Goal: Information Seeking & Learning: Check status

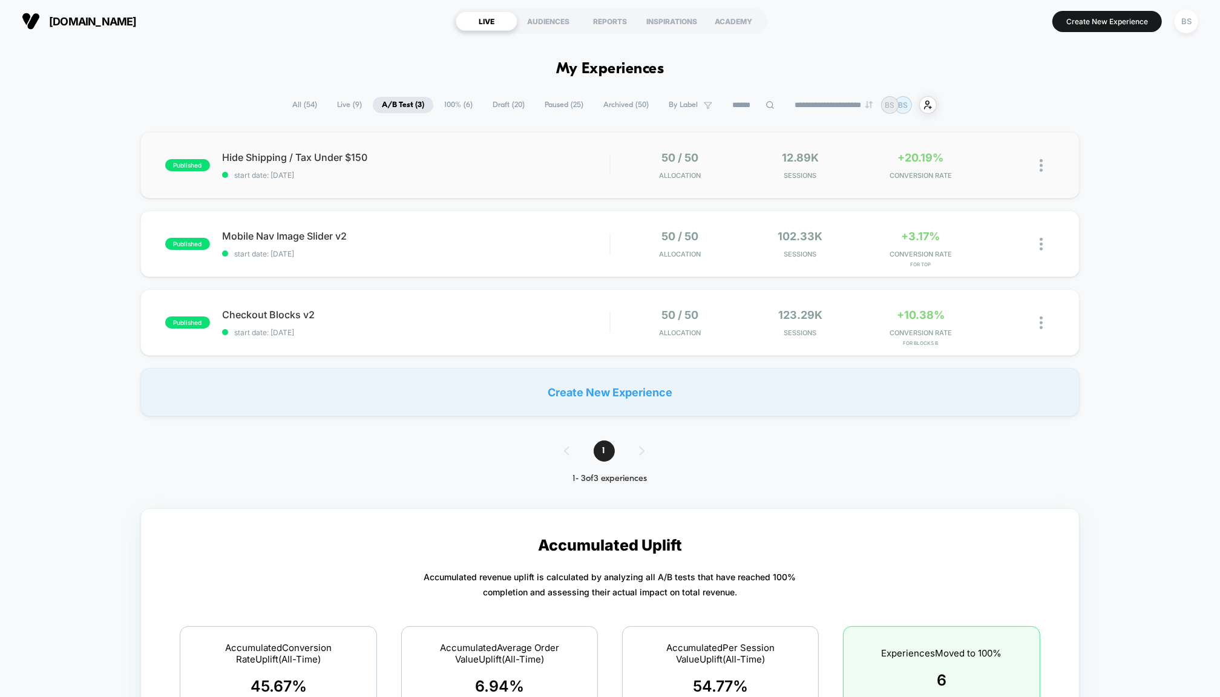
click at [310, 183] on div "published Hide Shipping / Tax Under $150 start date: [DATE] 50 / 50 Allocation …" at bounding box center [609, 165] width 939 height 67
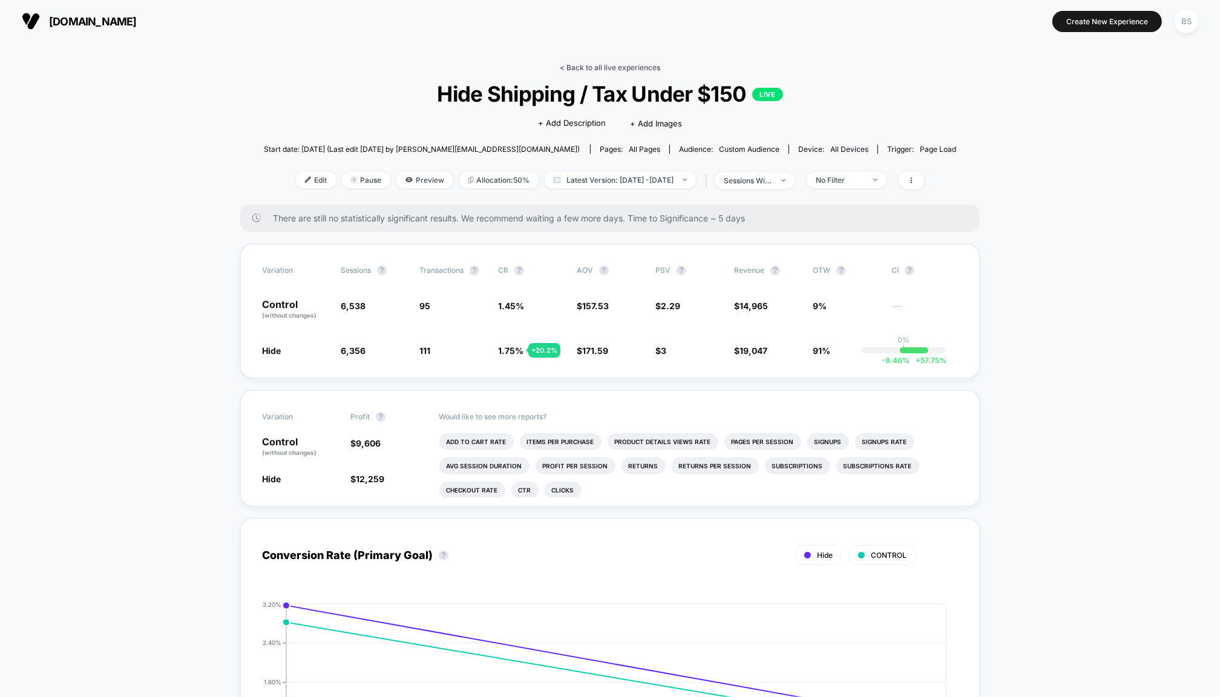
click at [570, 67] on link "< Back to all live experiences" at bounding box center [610, 67] width 100 height 9
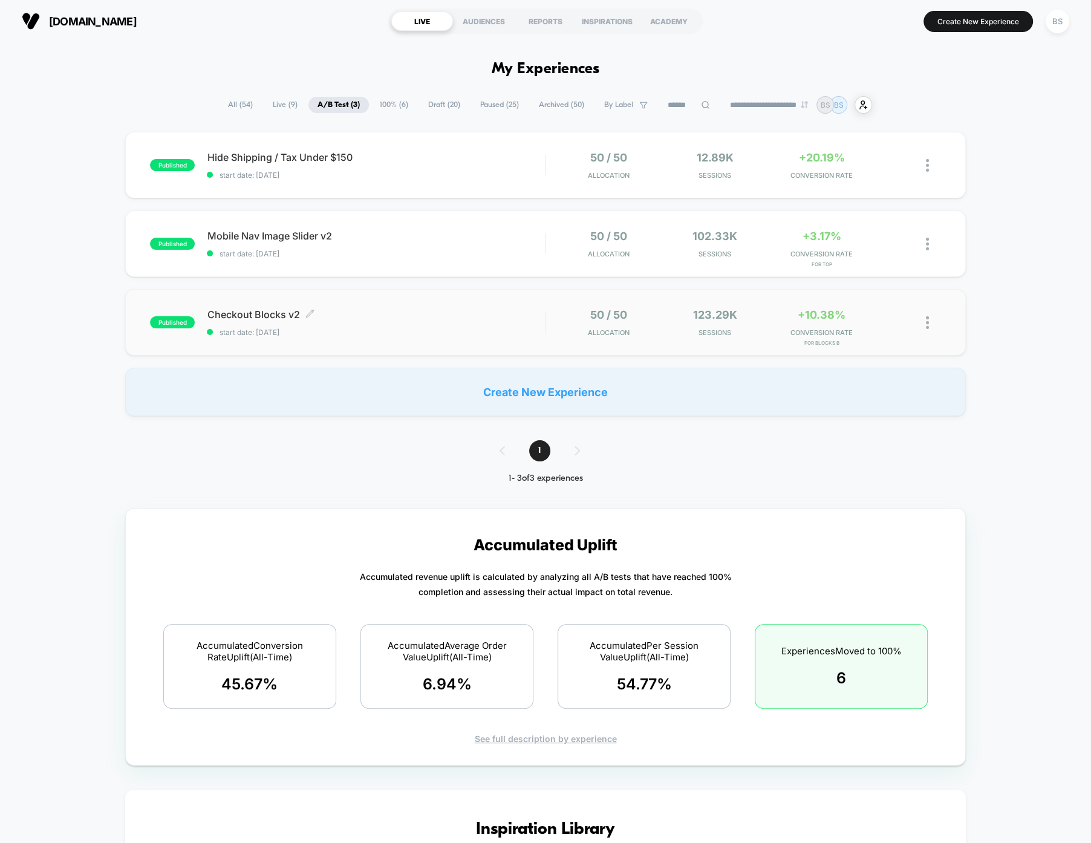
click at [538, 335] on span "start date: [DATE]" at bounding box center [376, 332] width 338 height 9
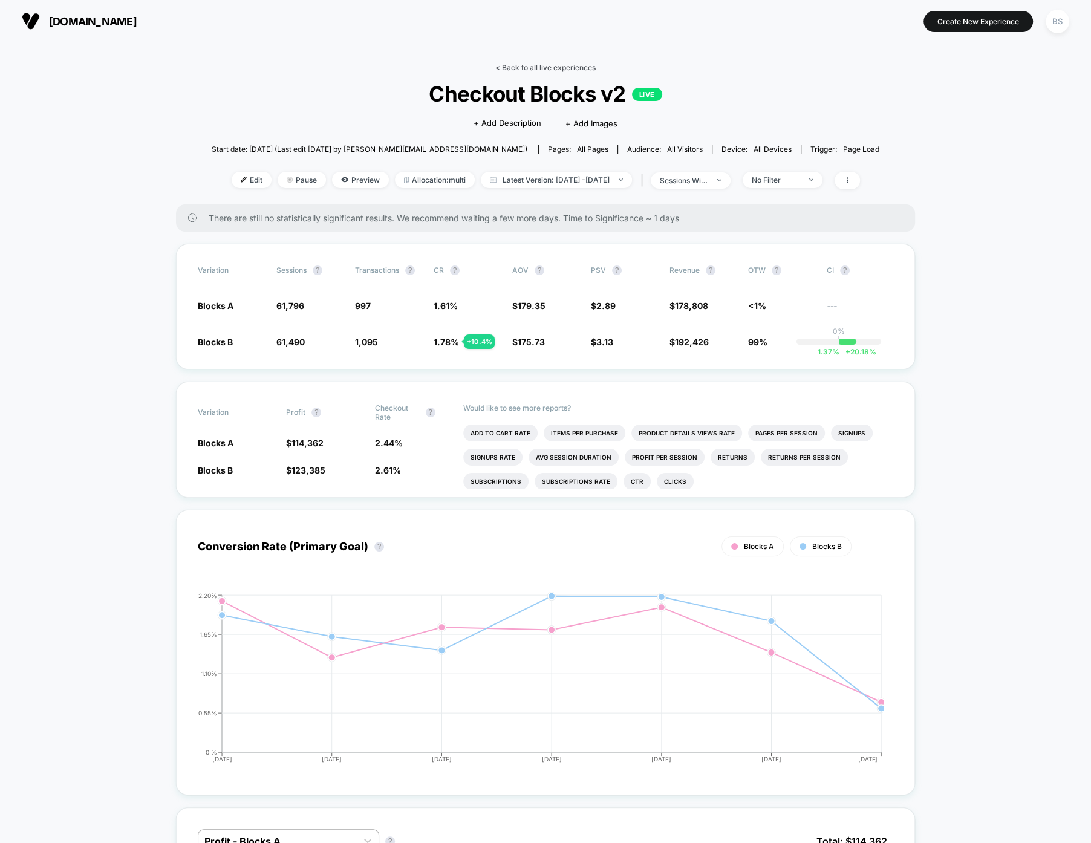
click at [502, 67] on link "< Back to all live experiences" at bounding box center [545, 67] width 100 height 9
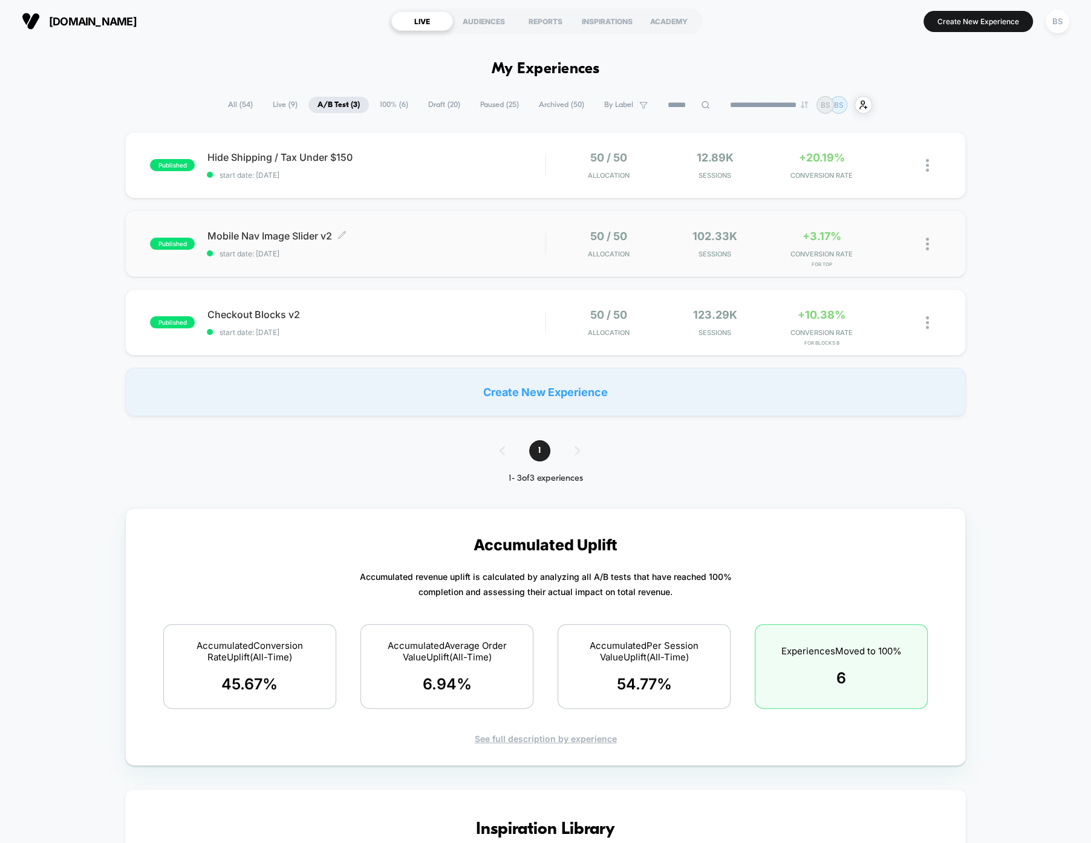
click at [439, 230] on span "Mobile Nav Image Slider v2 Click to edit experience details" at bounding box center [376, 236] width 338 height 12
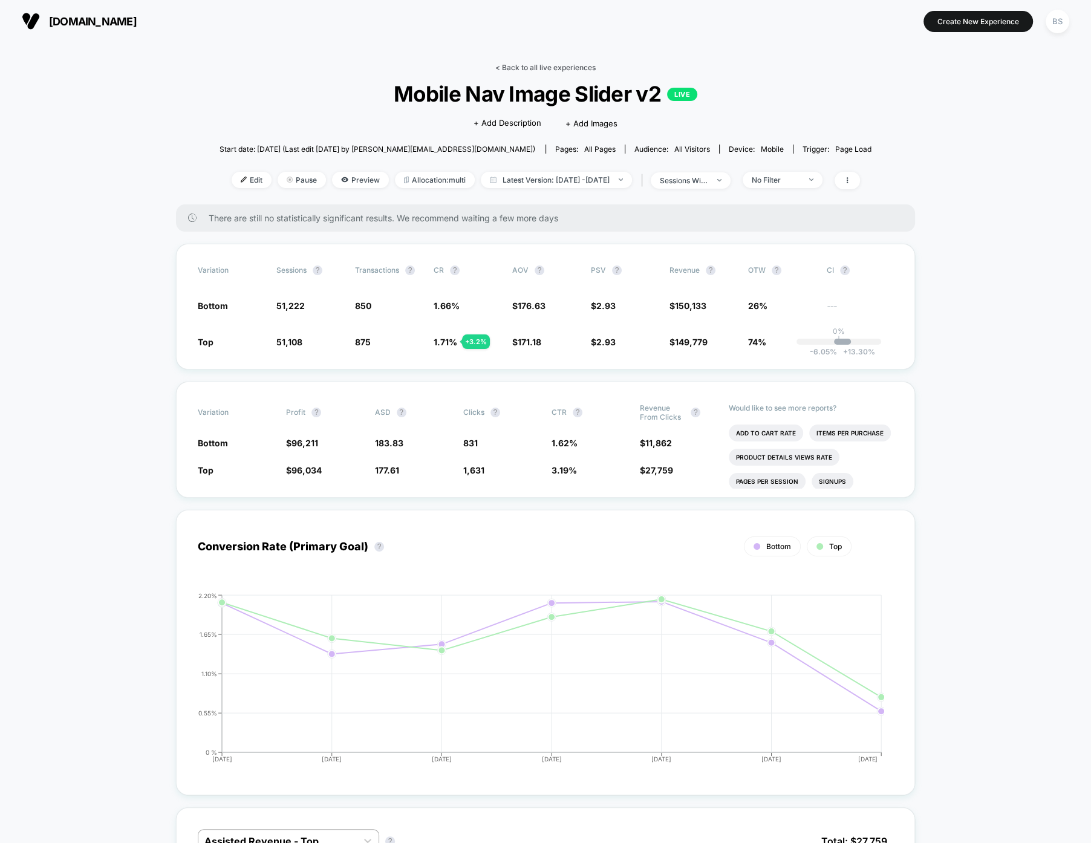
click at [529, 68] on link "< Back to all live experiences" at bounding box center [545, 67] width 100 height 9
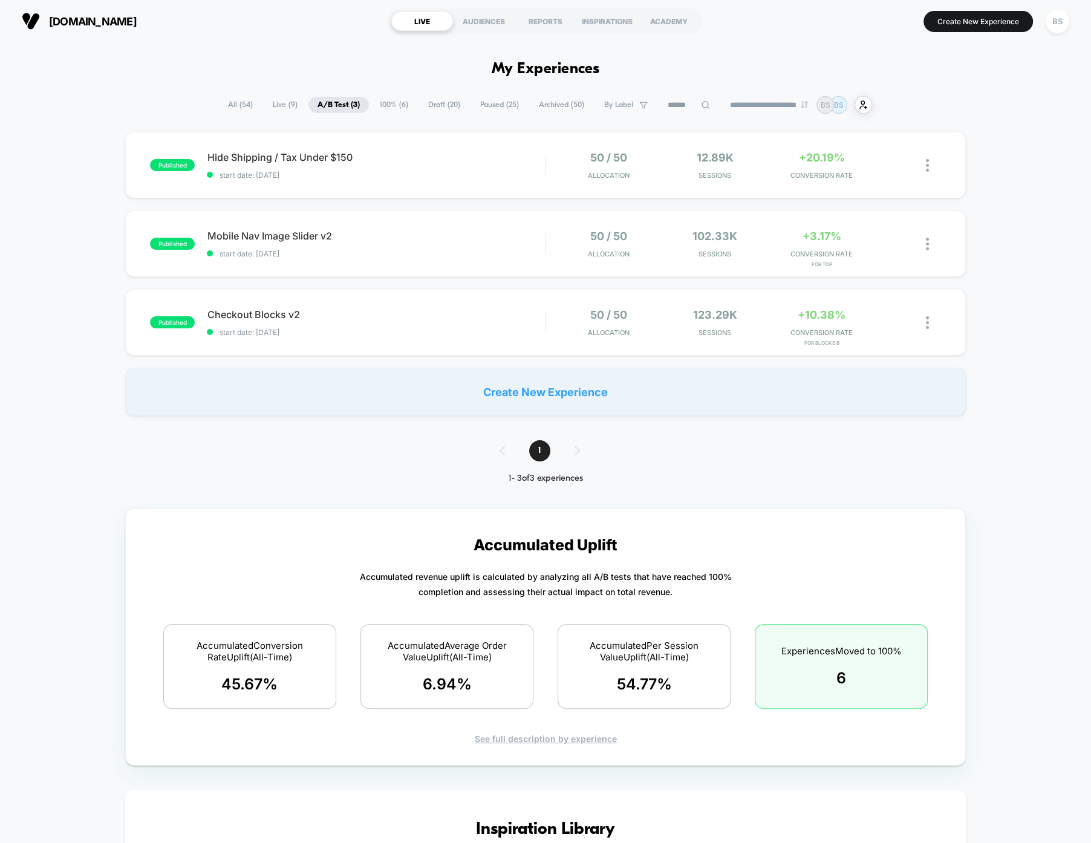
click at [384, 103] on span "100% ( 6 )" at bounding box center [394, 105] width 47 height 16
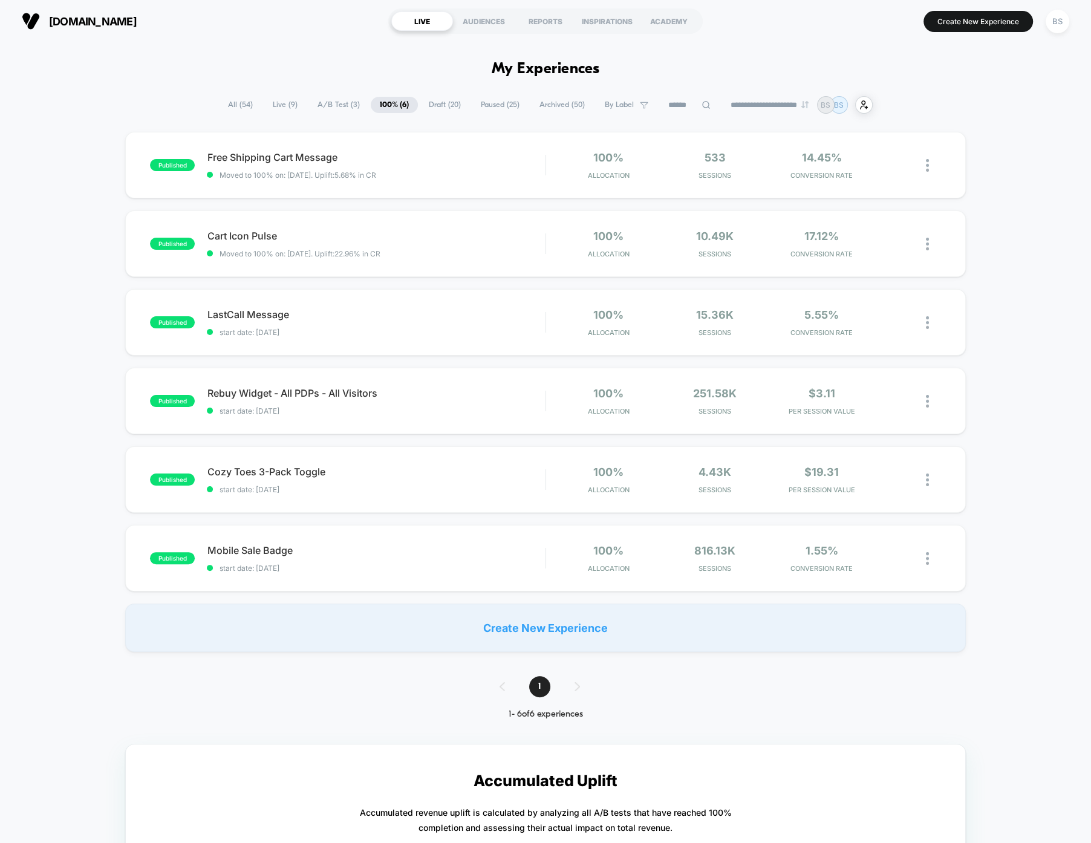
click at [340, 106] on span "A/B Test ( 3 )" at bounding box center [339, 105] width 60 height 16
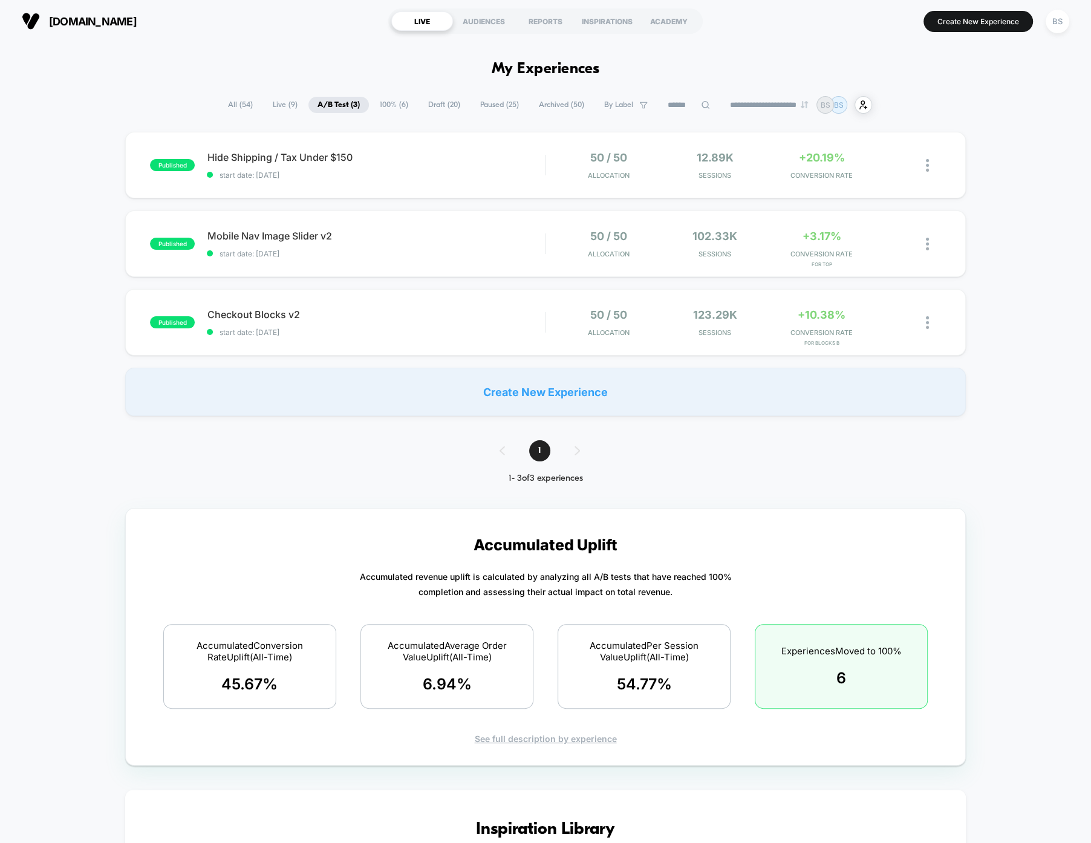
click at [276, 108] on span "Live ( 9 )" at bounding box center [285, 105] width 43 height 16
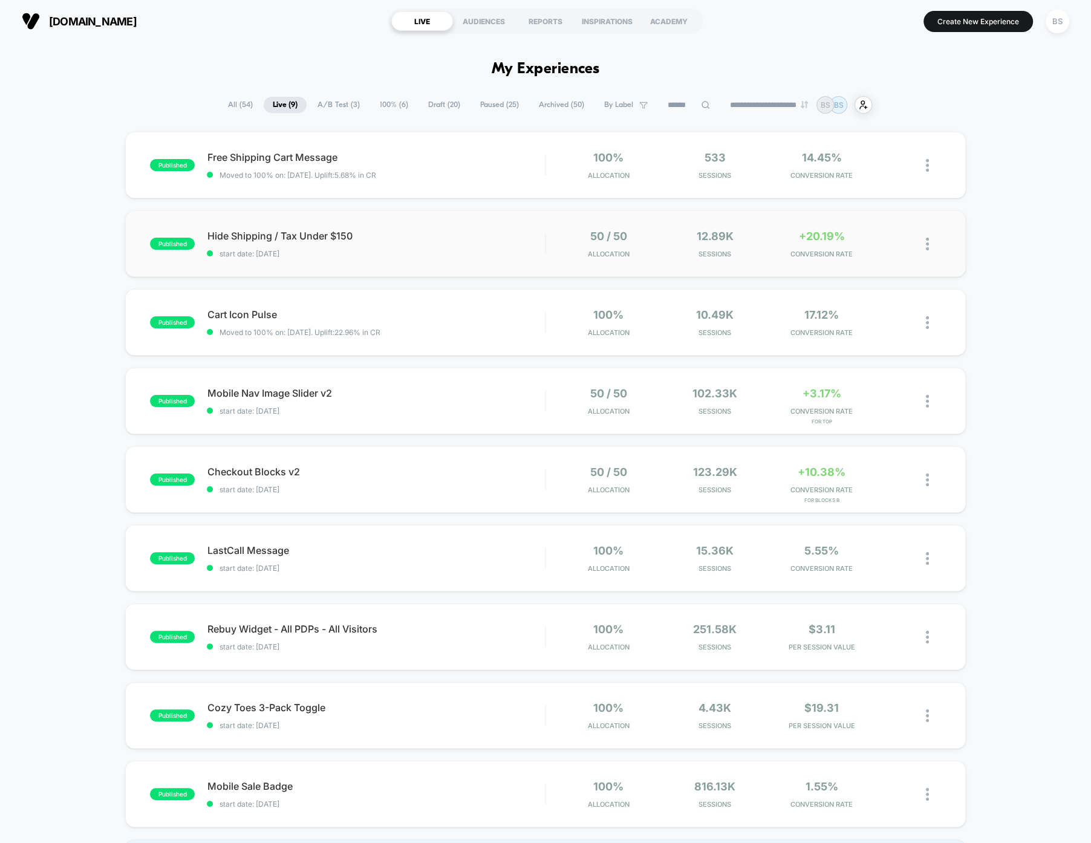
click at [435, 257] on span "start date: [DATE]" at bounding box center [376, 253] width 338 height 9
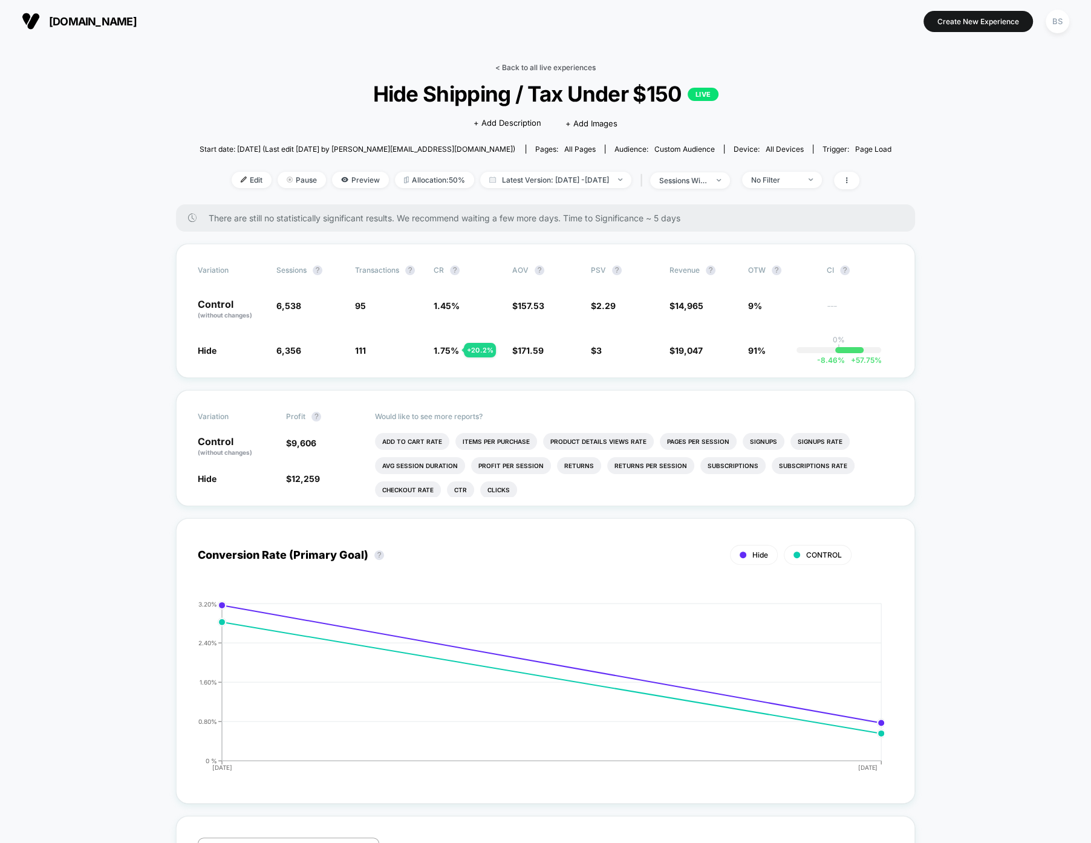
click at [517, 71] on link "< Back to all live experiences" at bounding box center [545, 67] width 100 height 9
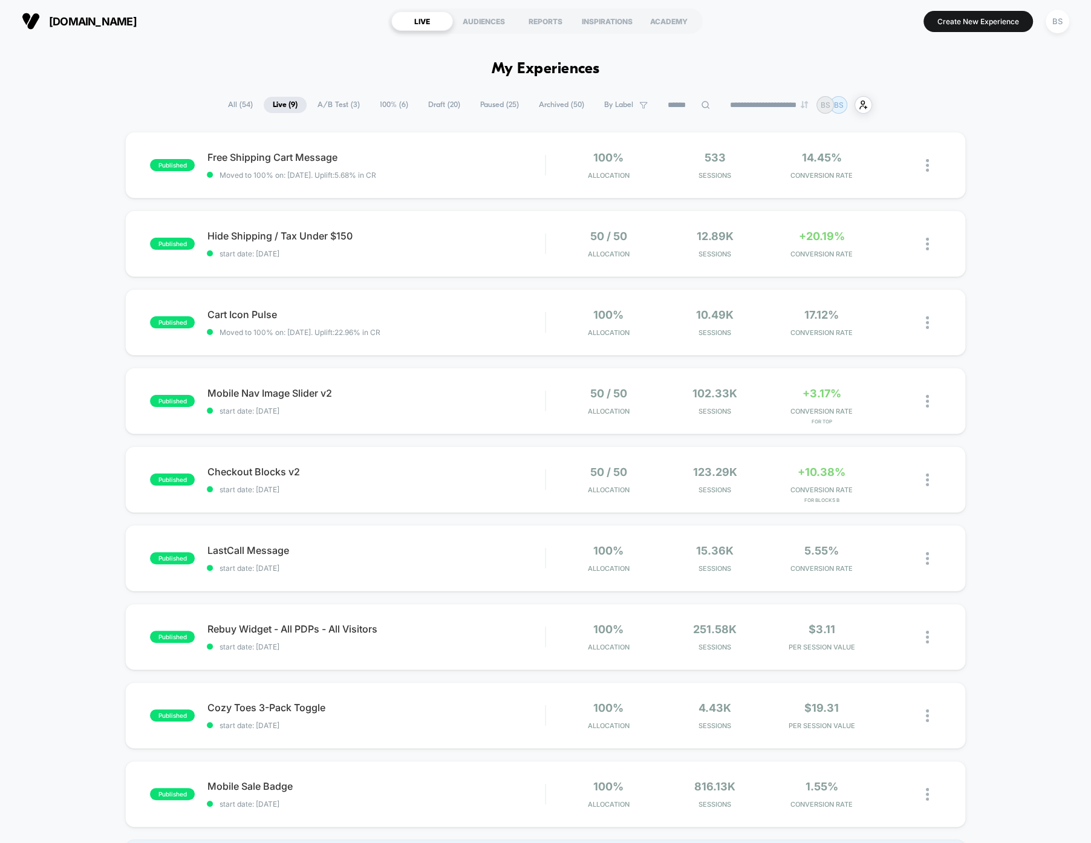
click at [264, 110] on span "Live ( 9 )" at bounding box center [285, 105] width 43 height 16
click at [224, 109] on span "All ( 54 )" at bounding box center [240, 105] width 43 height 16
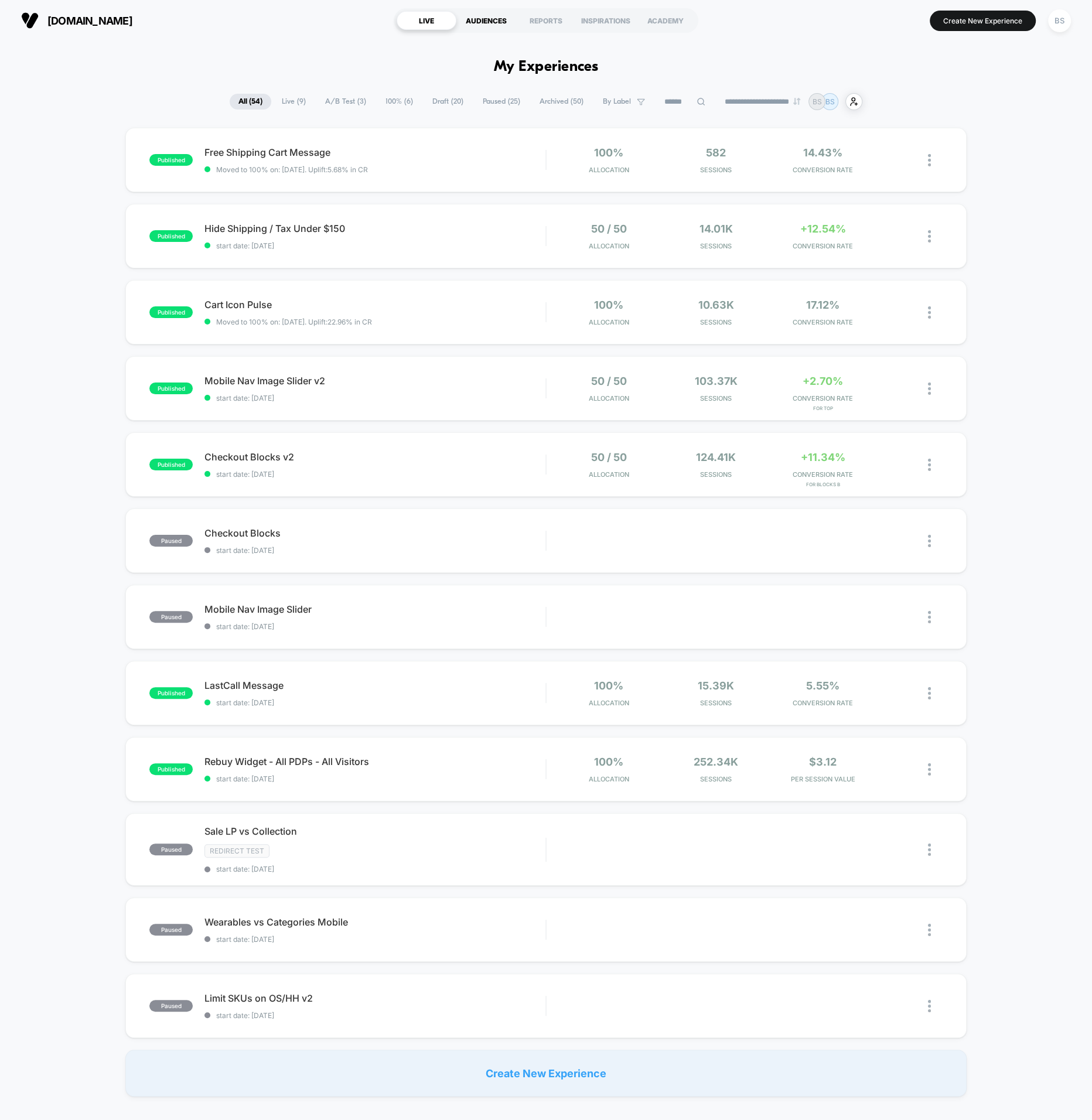
click at [473, 20] on div "AUDIENCES" at bounding box center [486, 19] width 60 height 18
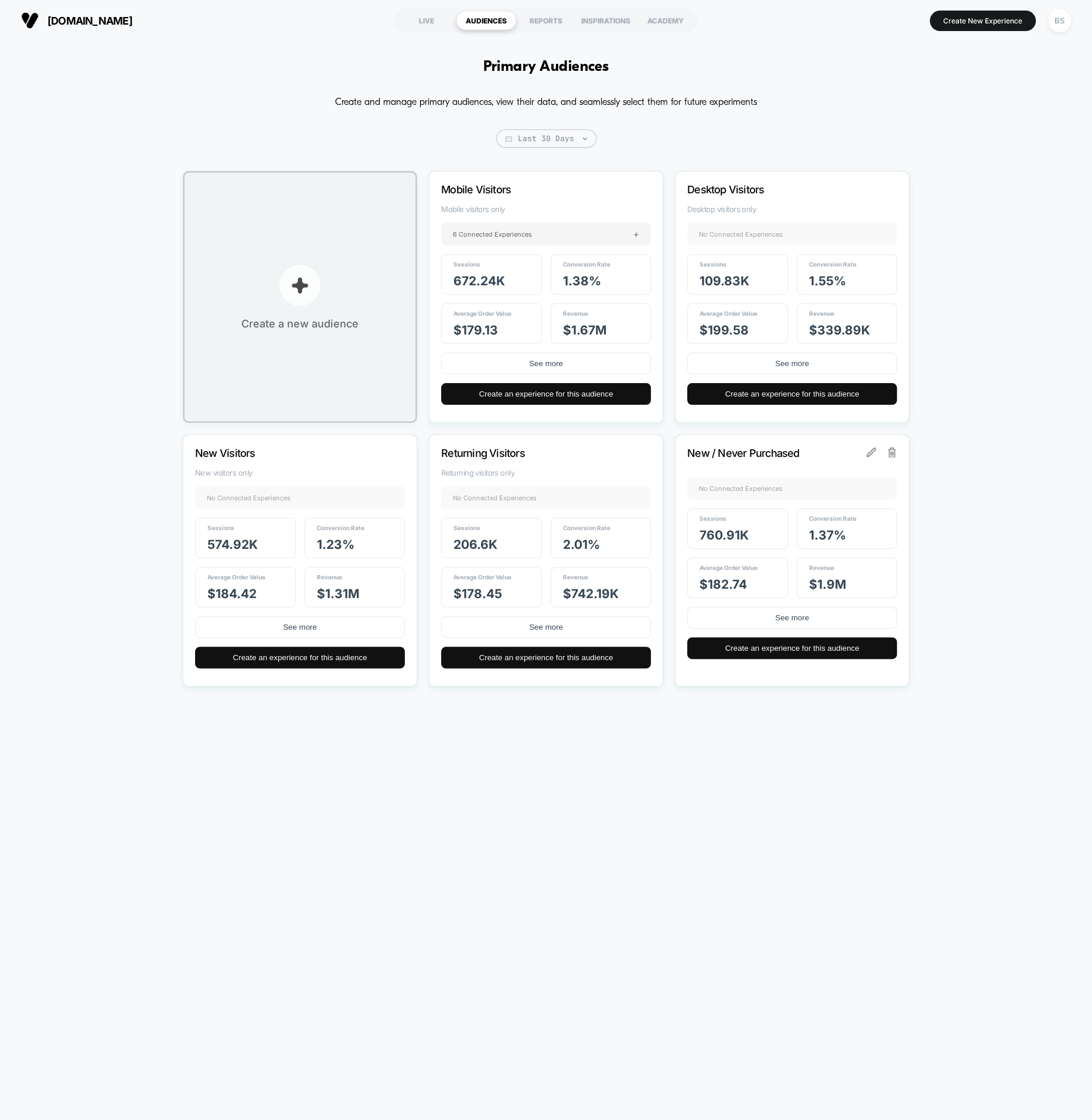
click at [281, 292] on p "button" at bounding box center [300, 285] width 41 height 41
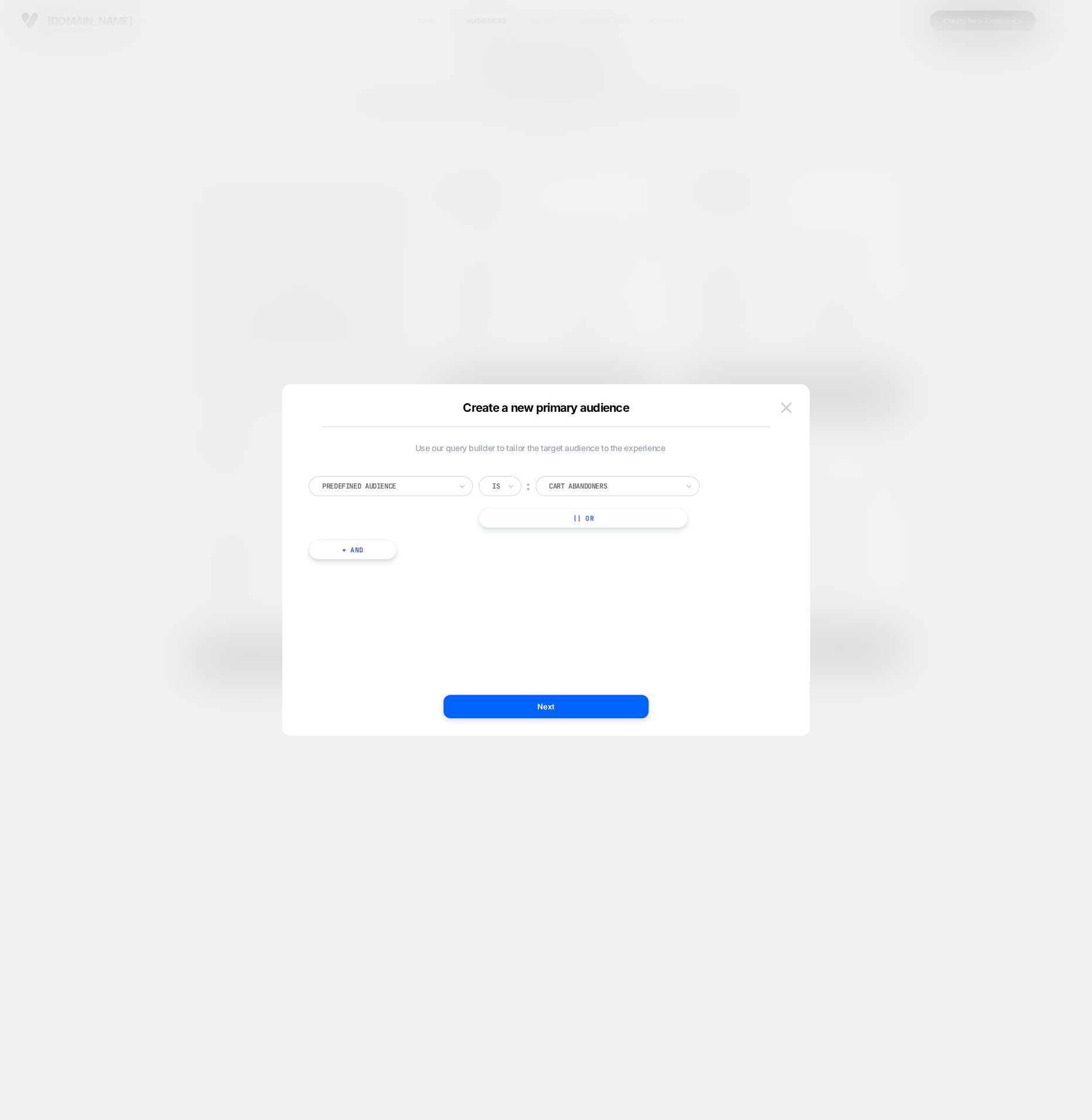
click at [379, 469] on div "Predefined Audience Is ︰ Cart Abandoners || Or + And" at bounding box center [540, 512] width 474 height 106
click at [384, 481] on div at bounding box center [386, 486] width 129 height 11
click at [785, 411] on img at bounding box center [785, 408] width 11 height 10
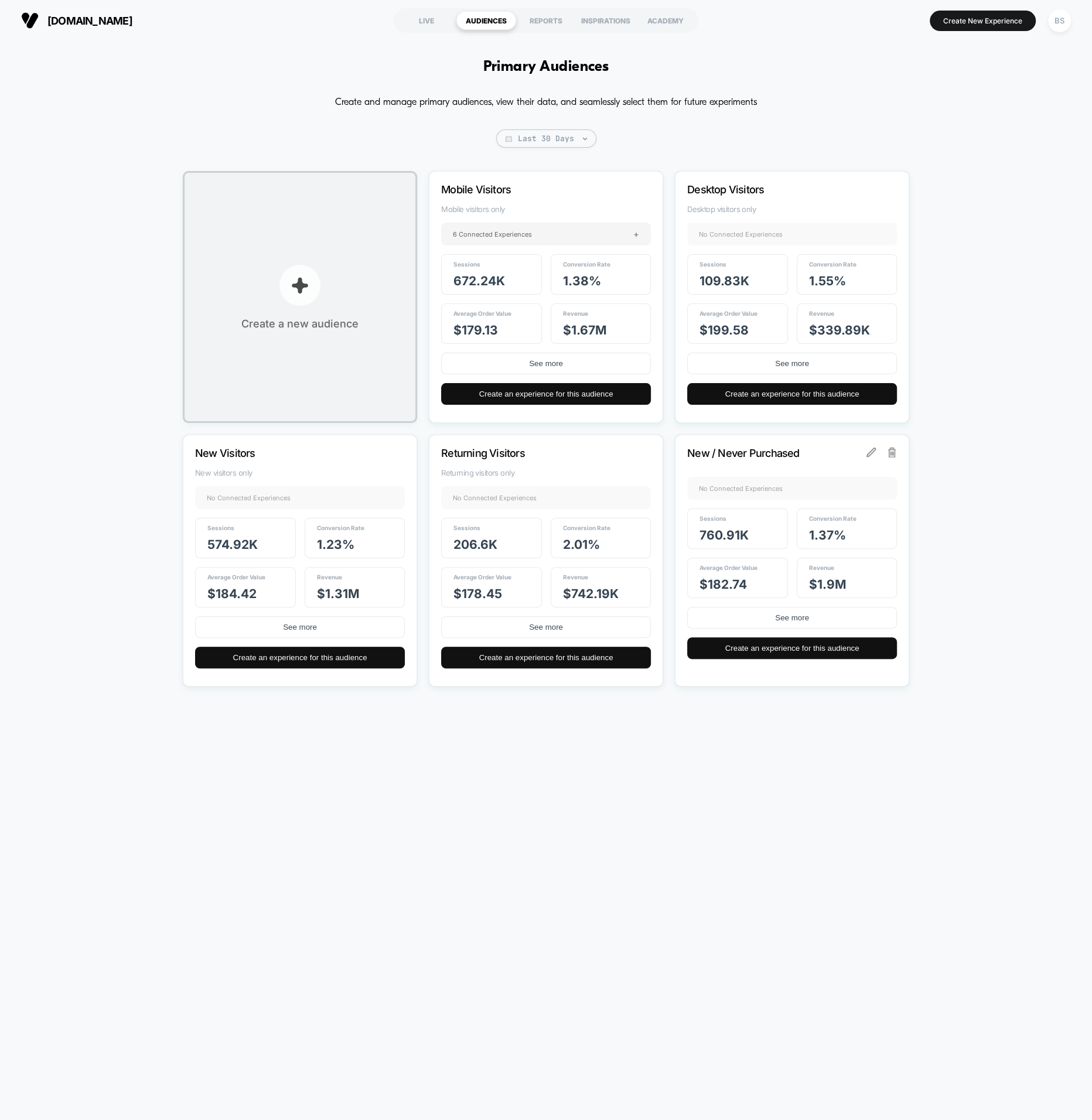
click at [300, 290] on img "button" at bounding box center [300, 286] width 17 height 17
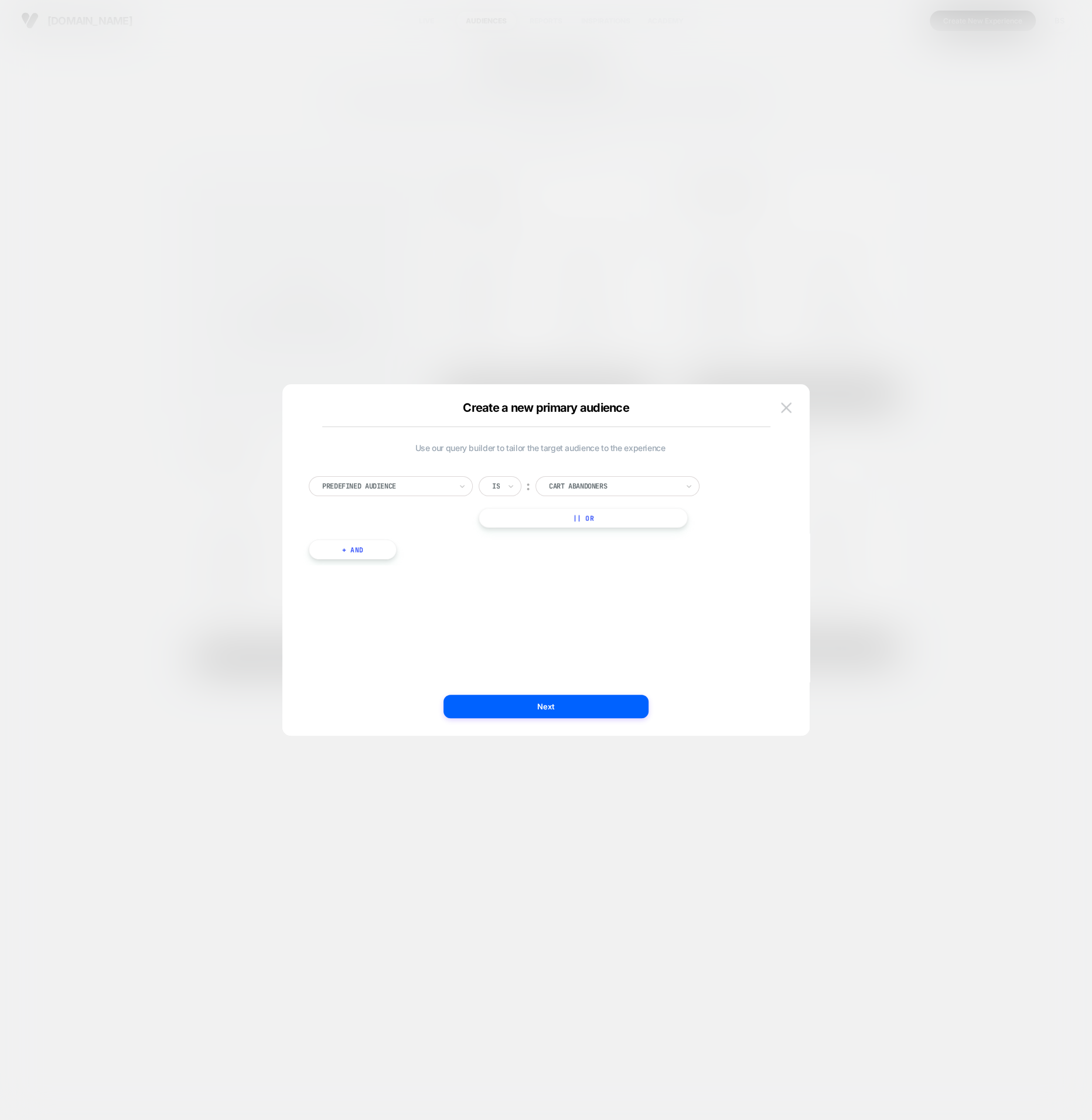
click at [386, 478] on div "Predefined Audience" at bounding box center [390, 486] width 164 height 20
click at [369, 595] on div "Customer Tags" at bounding box center [396, 593] width 152 height 18
click at [521, 487] on div "Is" at bounding box center [500, 486] width 43 height 20
click at [516, 537] on div "Is not" at bounding box center [528, 536] width 76 height 18
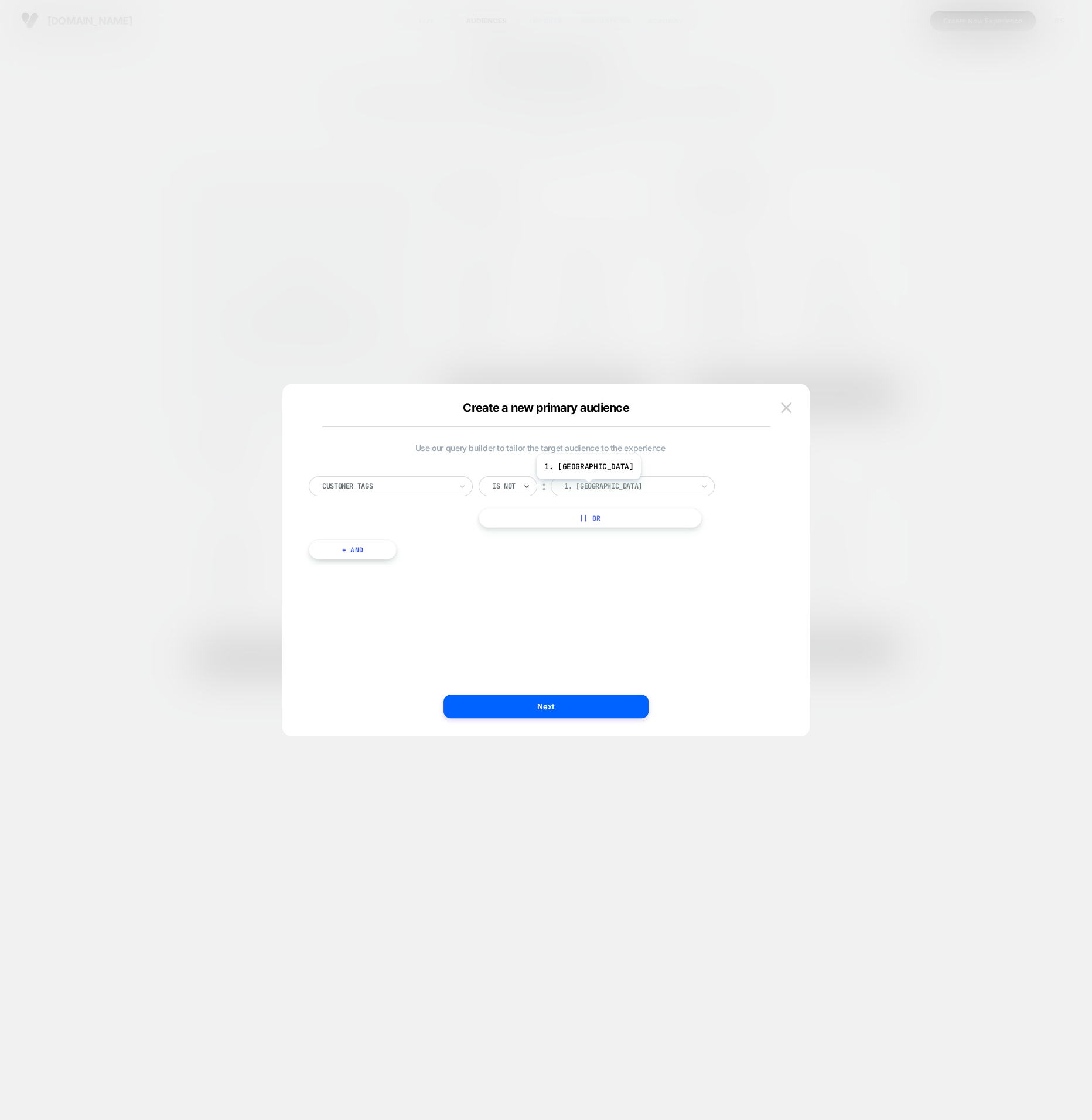
click at [596, 487] on div at bounding box center [628, 486] width 129 height 11
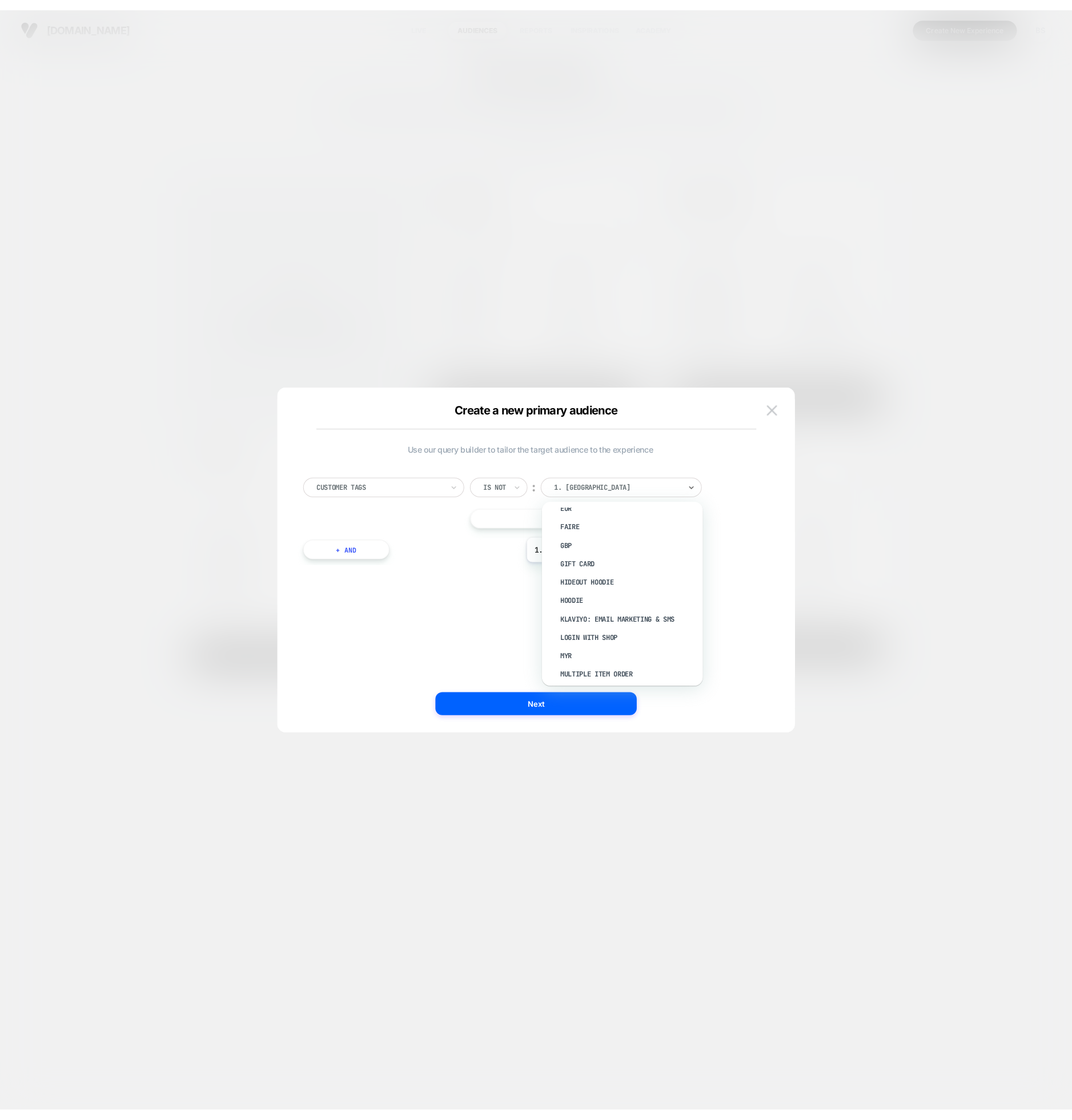
scroll to position [487, 0]
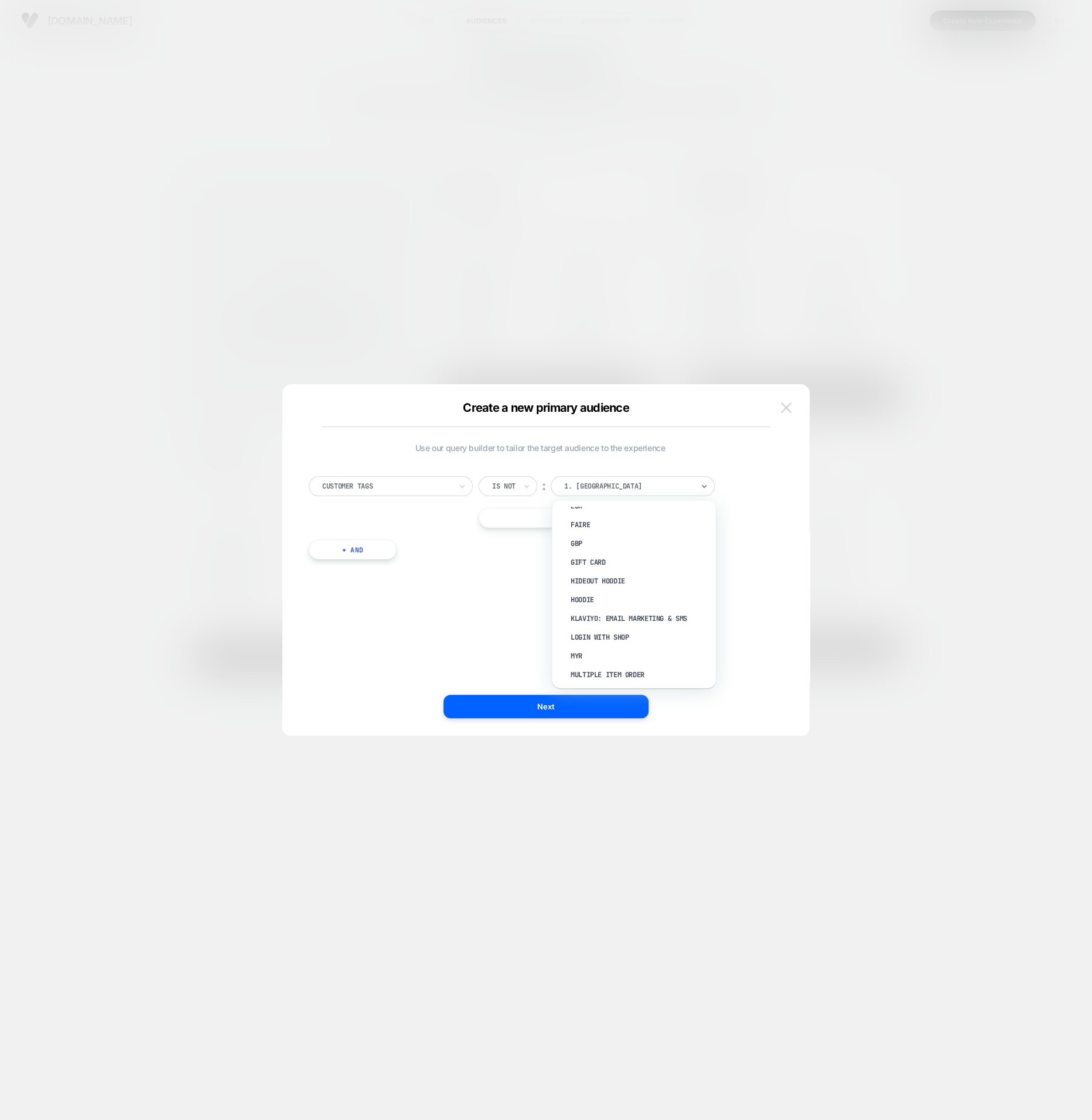
click at [787, 406] on img at bounding box center [785, 408] width 11 height 10
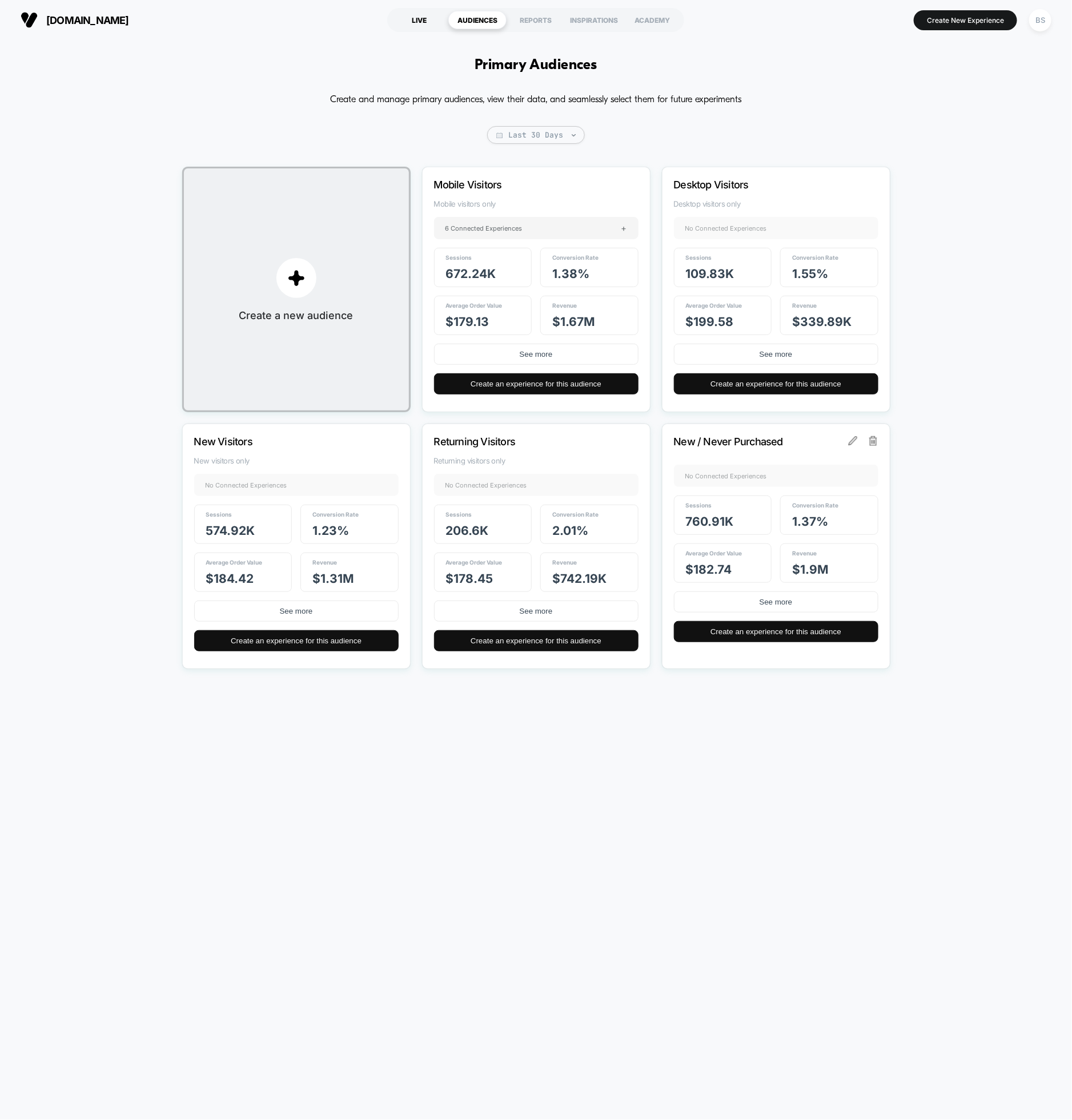
click at [417, 22] on div "LIVE" at bounding box center [419, 19] width 59 height 18
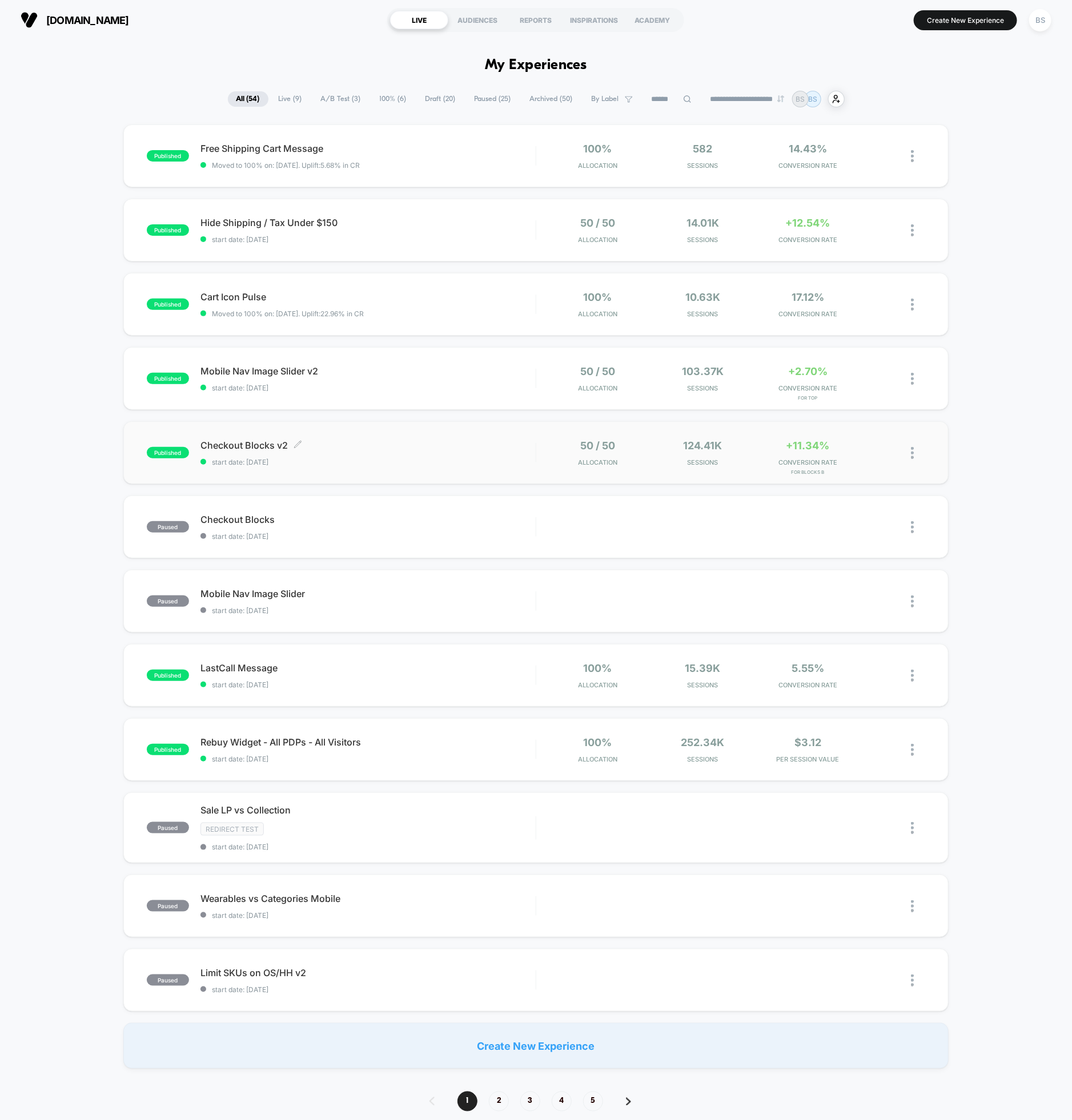
click at [360, 452] on div "Checkout Blocks v2 Click to edit experience details Click to edit experience de…" at bounding box center [367, 453] width 335 height 26
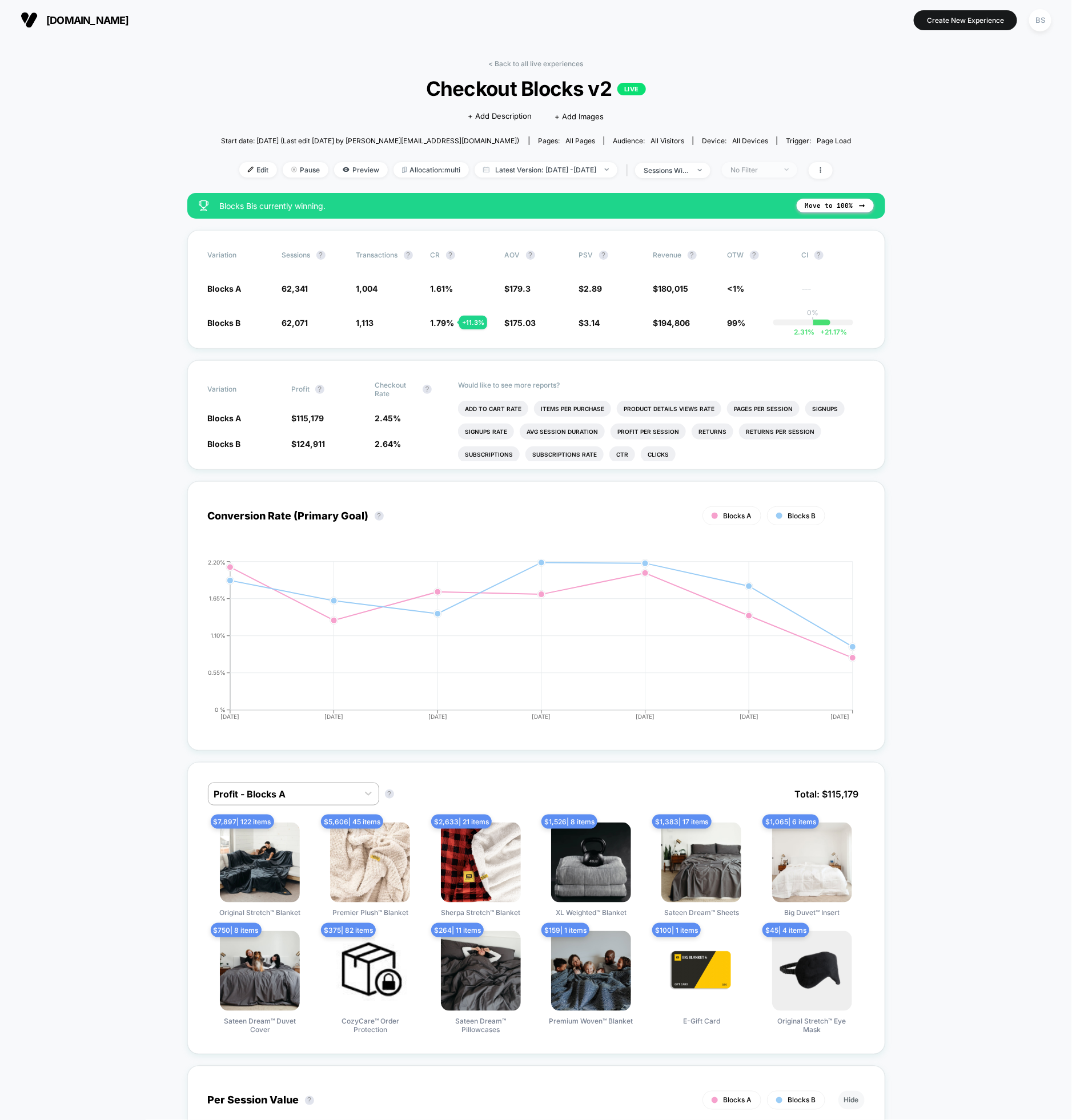
click at [797, 171] on span "No Filter" at bounding box center [760, 170] width 75 height 15
click at [824, 171] on icon at bounding box center [820, 170] width 7 height 7
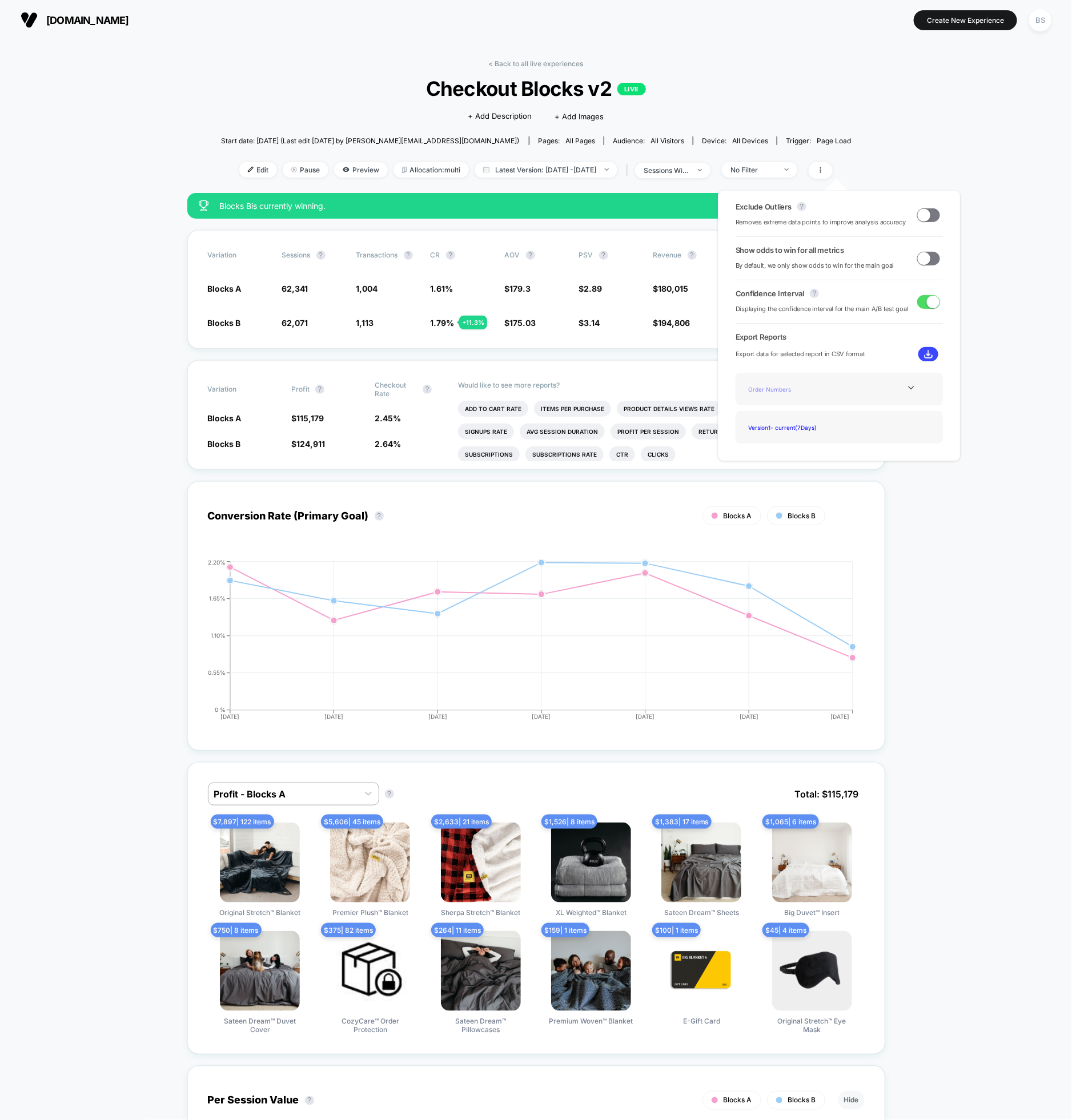
click at [809, 390] on div "Order Numbers" at bounding box center [789, 389] width 92 height 15
click at [907, 387] on icon at bounding box center [911, 388] width 8 height 8
click at [794, 458] on div "Version 1 - current ( 7 Days)" at bounding box center [789, 458] width 92 height 15
click at [768, 389] on div "Order Numbers" at bounding box center [789, 389] width 92 height 15
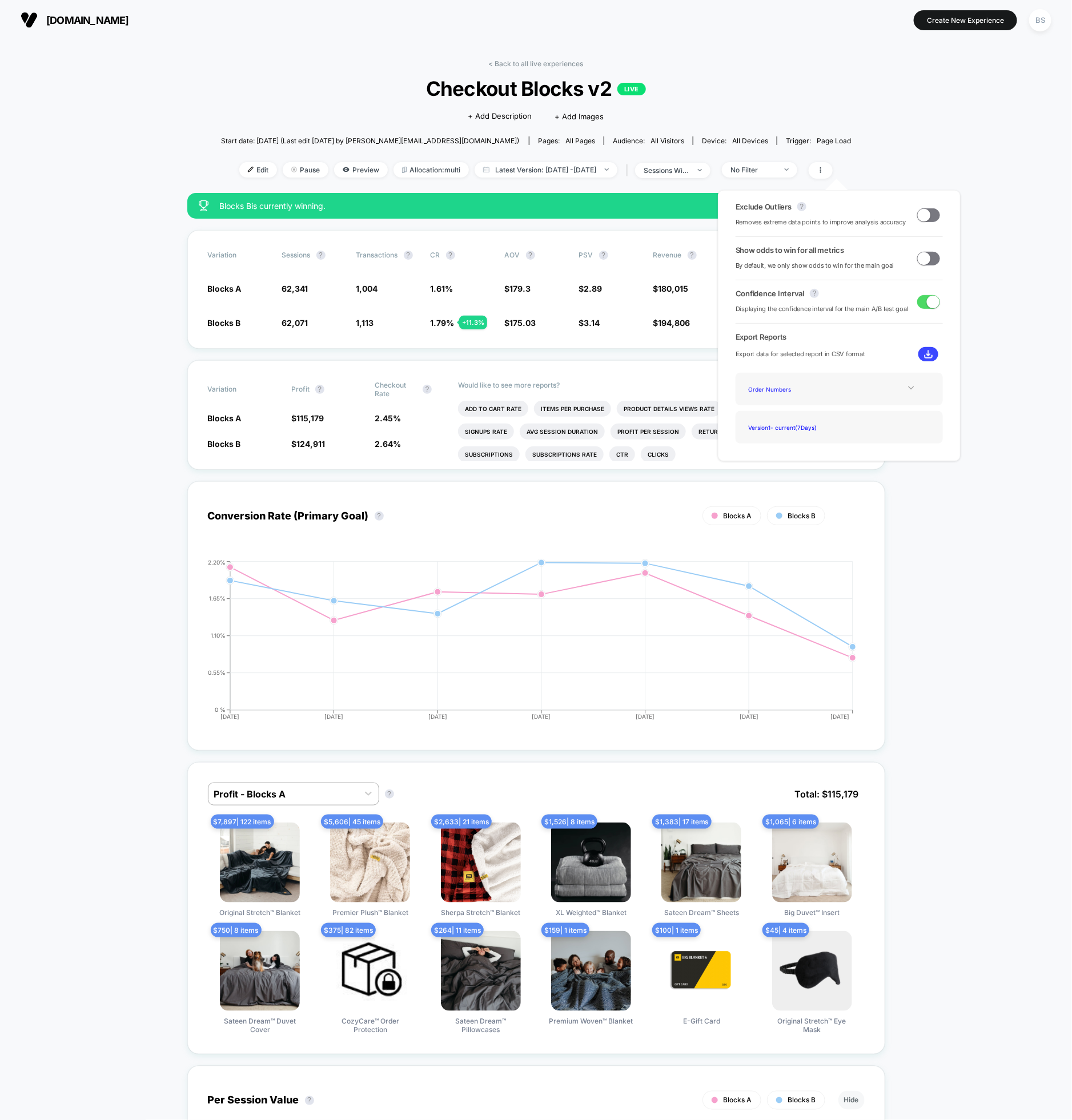
click at [924, 350] on img at bounding box center [928, 354] width 8 height 8
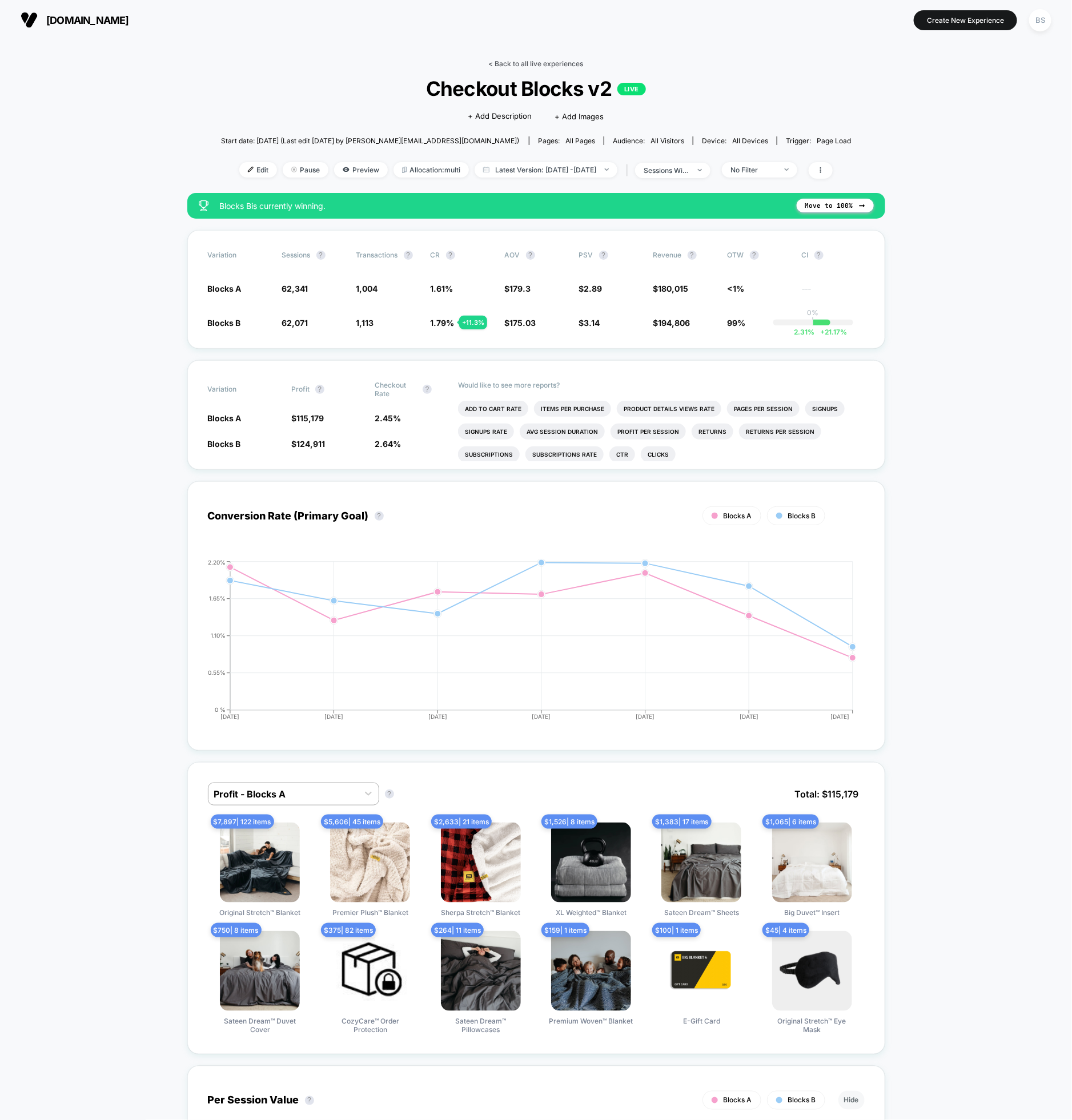
click at [530, 59] on link "< Back to all live experiences" at bounding box center [536, 63] width 94 height 8
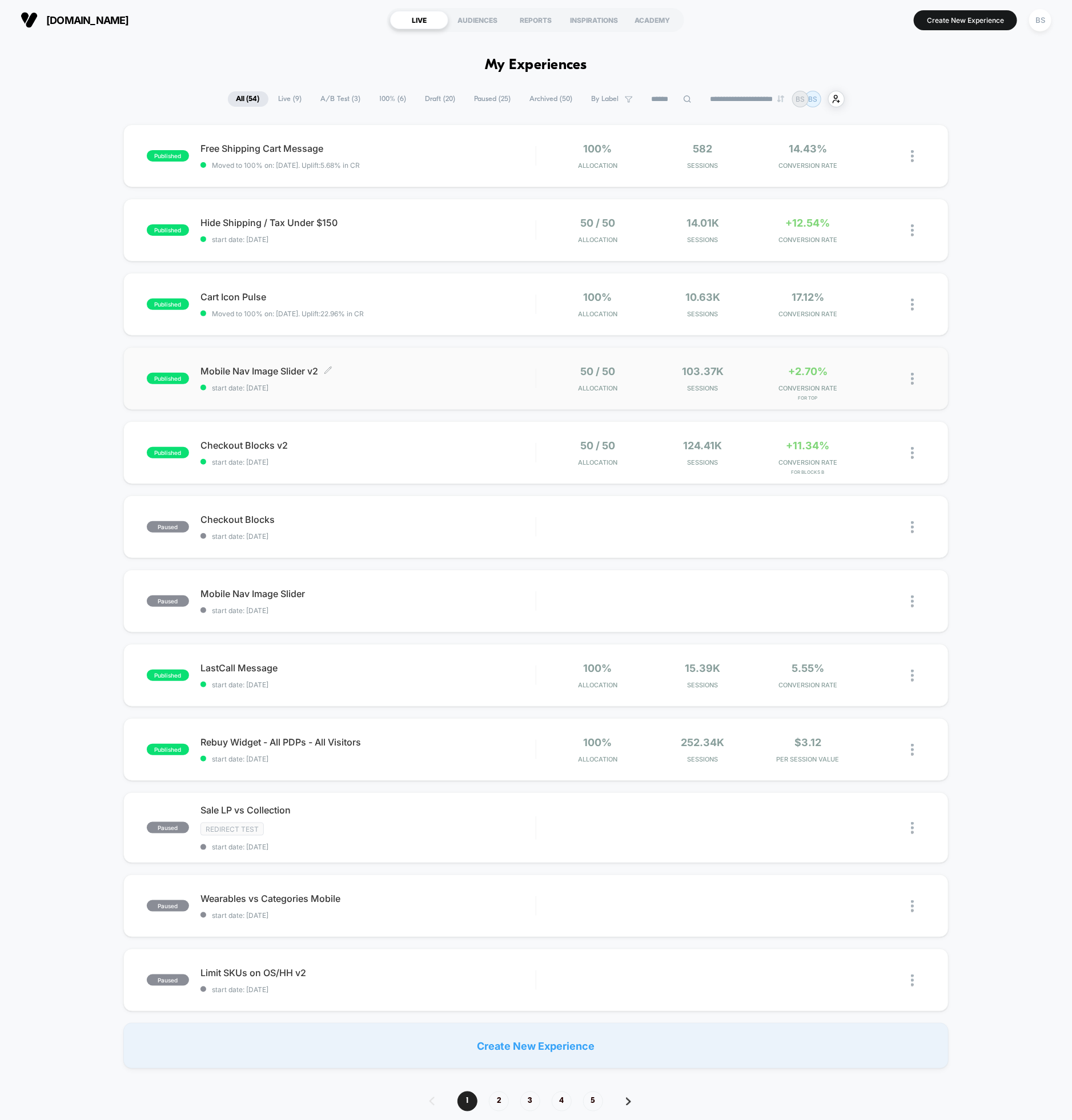
click at [524, 379] on div "Mobile Nav Image Slider v2 Click to edit experience details Click to edit exper…" at bounding box center [367, 378] width 335 height 26
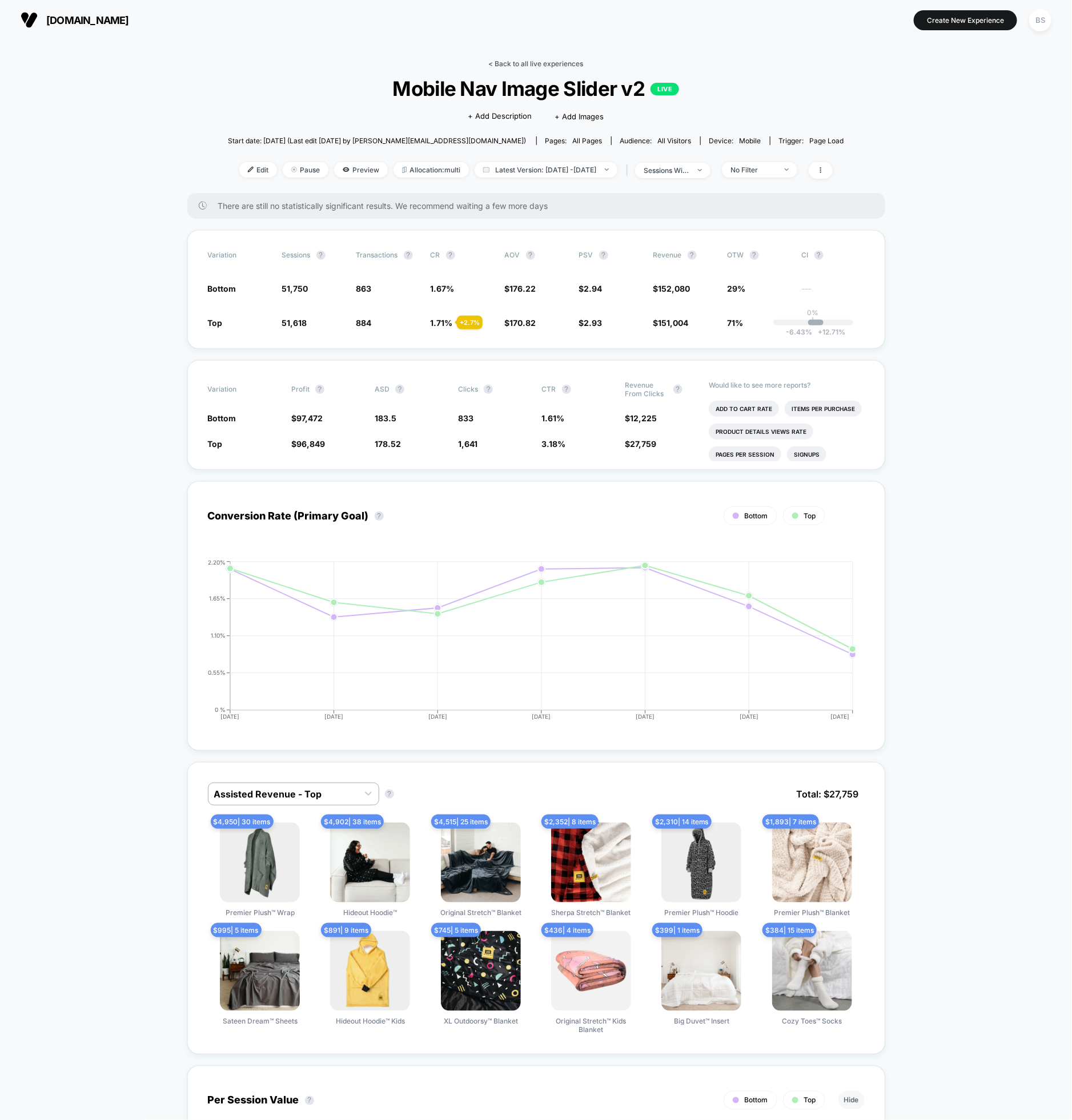
click at [508, 65] on link "< Back to all live experiences" at bounding box center [536, 63] width 94 height 8
